Goal: Use online tool/utility: Use online tool/utility

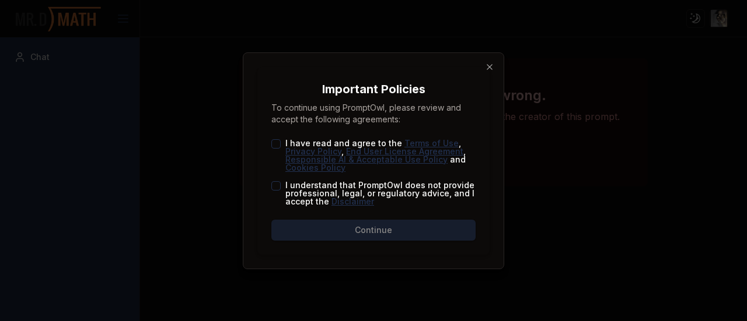
click at [274, 141] on button "I have read and agree to the Terms of Use , Privacy Policy , End User License A…" at bounding box center [275, 143] width 9 height 9
click at [278, 183] on button "I understand that PromptOwl does not provide professional, legal, or regulatory…" at bounding box center [275, 185] width 9 height 9
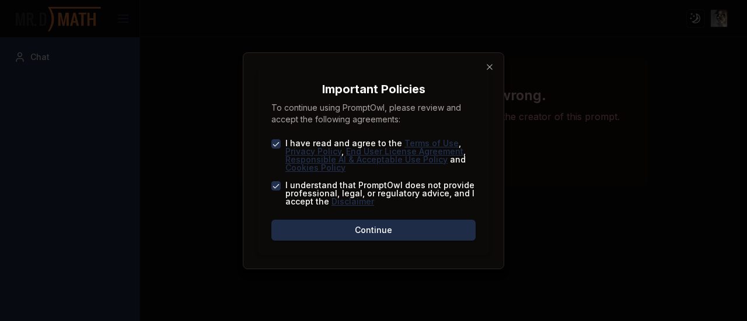
click at [288, 223] on button "Continue" at bounding box center [373, 230] width 204 height 21
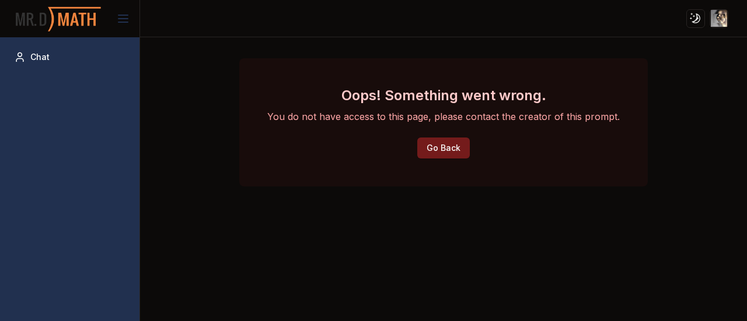
click at [445, 151] on button "Go Back" at bounding box center [443, 148] width 53 height 21
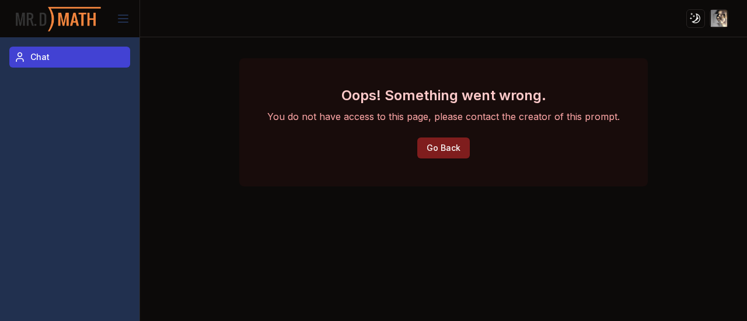
click at [34, 67] on link "Chat" at bounding box center [69, 57] width 121 height 21
click at [33, 61] on span "Chat" at bounding box center [39, 57] width 19 height 12
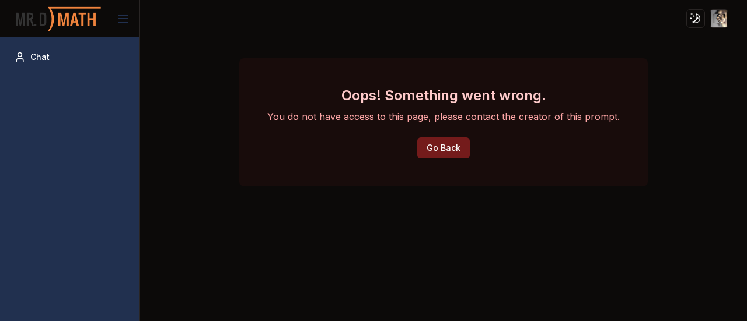
click at [424, 149] on button "Go Back" at bounding box center [443, 148] width 53 height 21
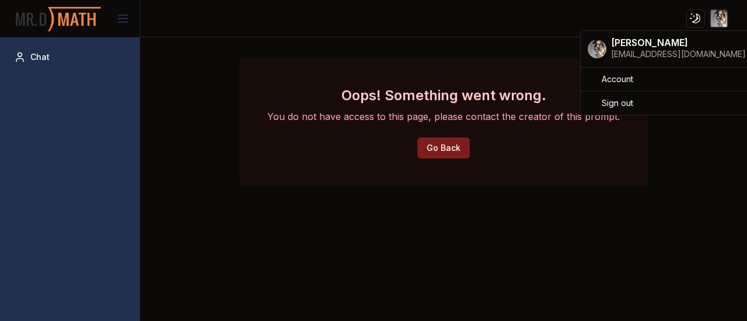
click at [713, 15] on html "Toggle theme Toggle user menu Chat Oops! Something went wrong. You do not have …" at bounding box center [373, 160] width 747 height 321
click at [693, 17] on html "Toggle theme Toggle user menu Chat Oops! Something went wrong. You do not have …" at bounding box center [373, 160] width 747 height 321
